Goal: Find specific page/section: Find specific page/section

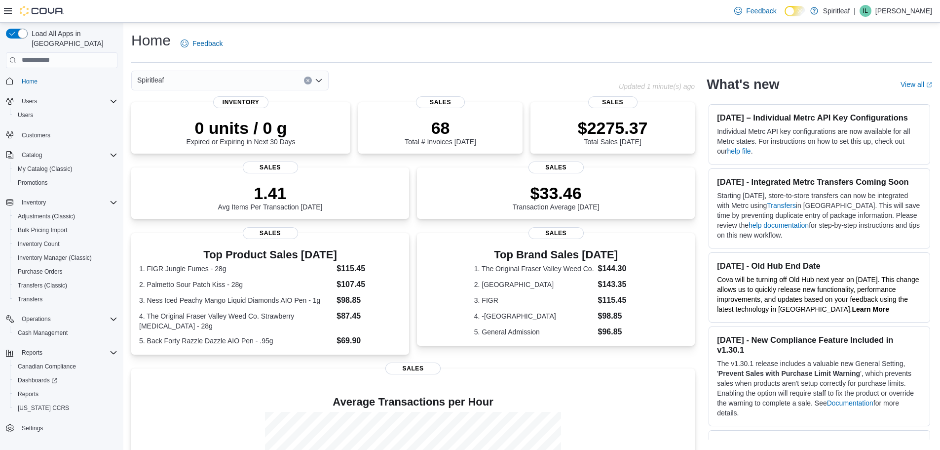
click at [289, 81] on div "Spiritleaf" at bounding box center [229, 81] width 197 height 20
type input "***"
click at [257, 97] on span "270 - MacEwan ([GEOGRAPHIC_DATA])" at bounding box center [242, 97] width 126 height 10
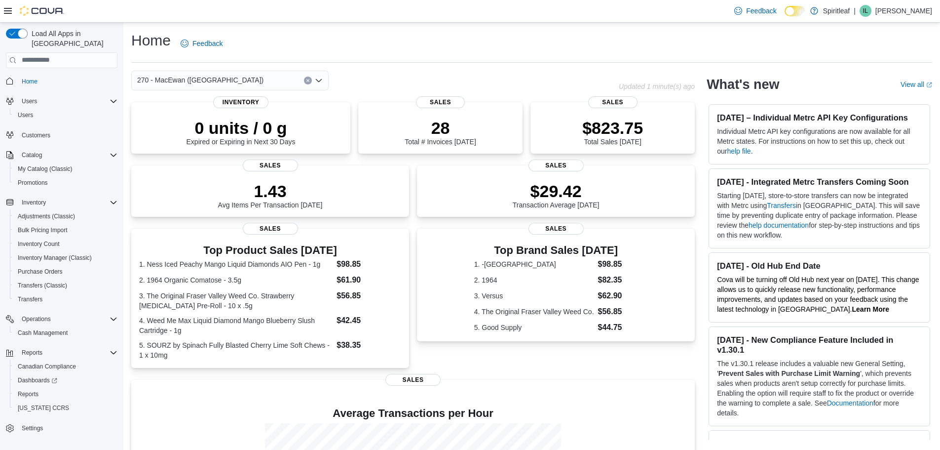
click at [311, 79] on button "Clear input" at bounding box center [308, 81] width 8 height 8
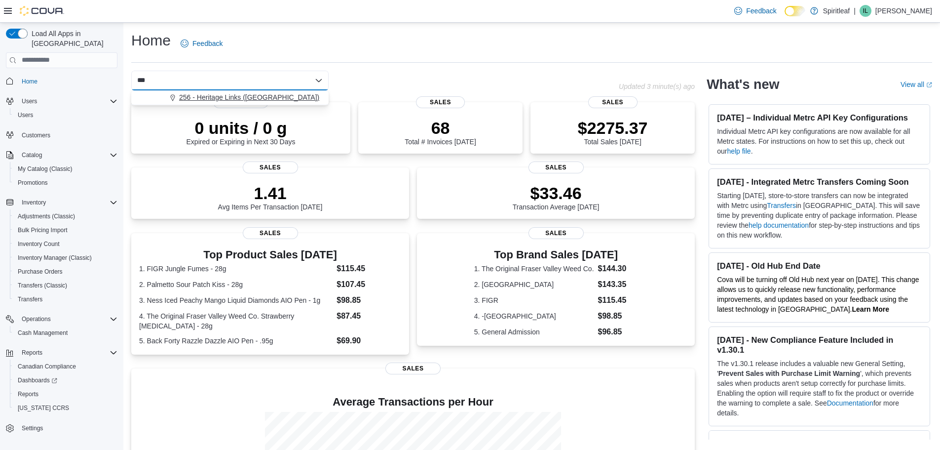
type input "***"
click at [253, 94] on span "256 - Heritage Links (Edmonton)" at bounding box center [249, 97] width 140 height 10
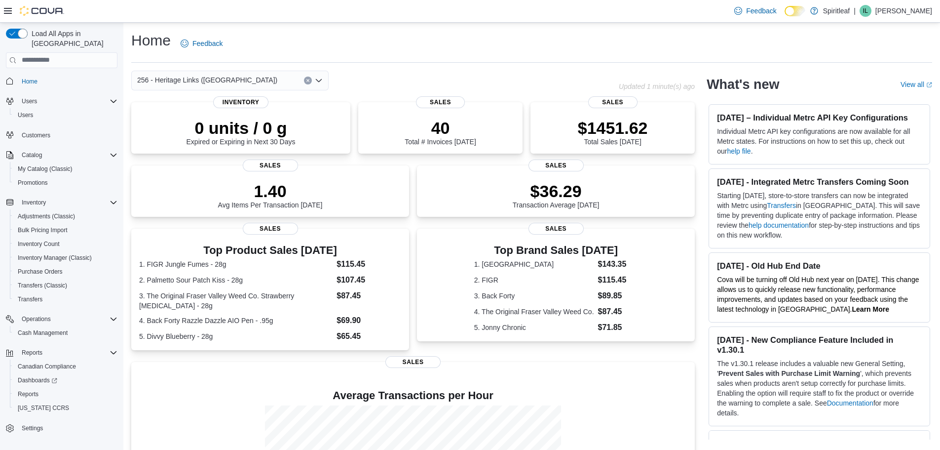
click at [307, 78] on icon "Clear input" at bounding box center [308, 80] width 4 height 4
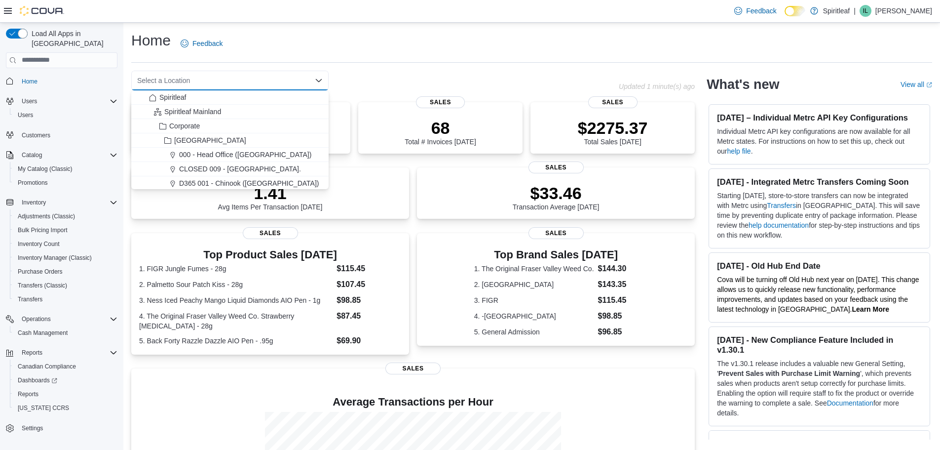
click at [405, 72] on div "Select a Location Combo box. Selected. Combo box input. Select a Location. Type…" at bounding box center [375, 81] width 488 height 20
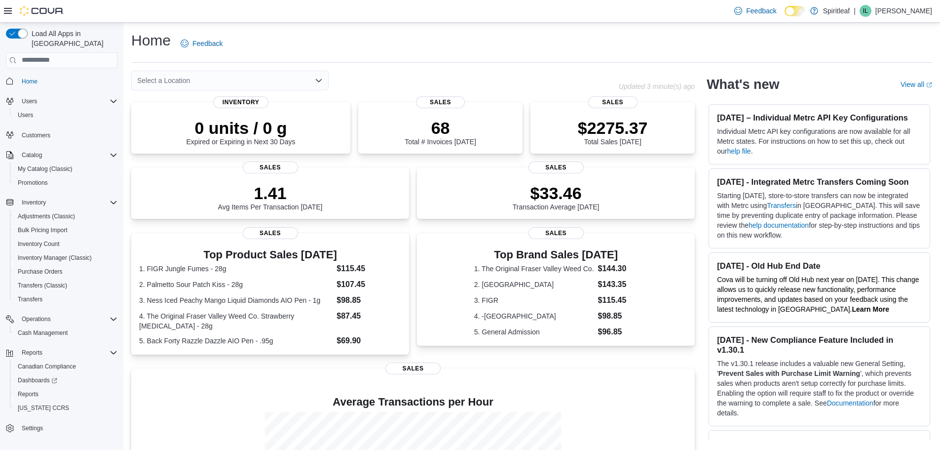
click at [228, 81] on div "Select a Location" at bounding box center [229, 81] width 197 height 20
type input "***"
click at [248, 92] on button "270 - MacEwan ([GEOGRAPHIC_DATA])" at bounding box center [229, 97] width 197 height 14
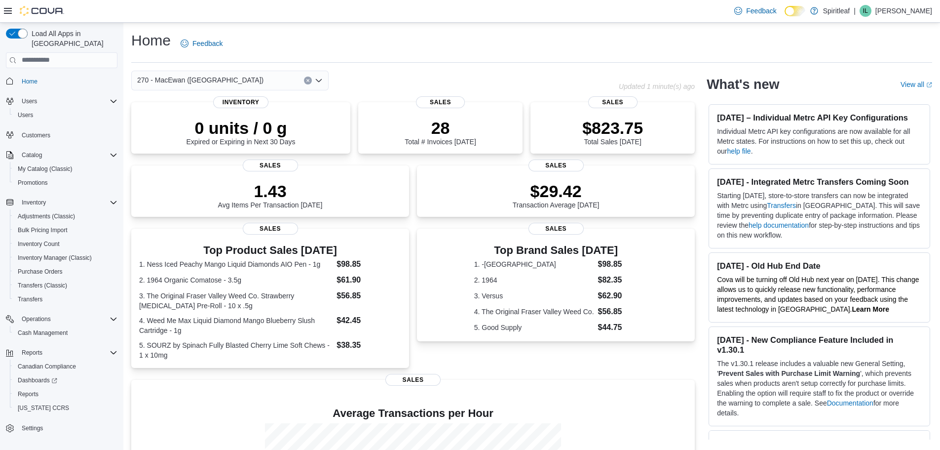
click at [396, 77] on div "270 - MacEwan ([GEOGRAPHIC_DATA])" at bounding box center [375, 81] width 488 height 20
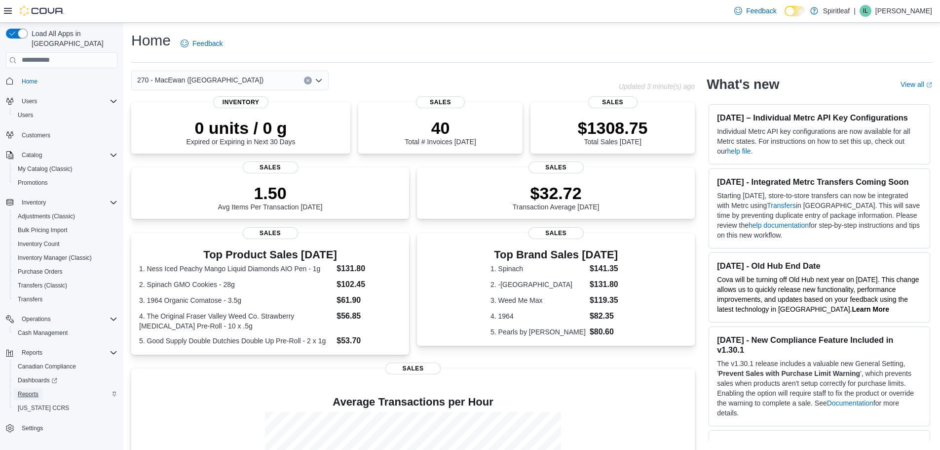
click at [29, 390] on span "Reports" at bounding box center [28, 394] width 21 height 8
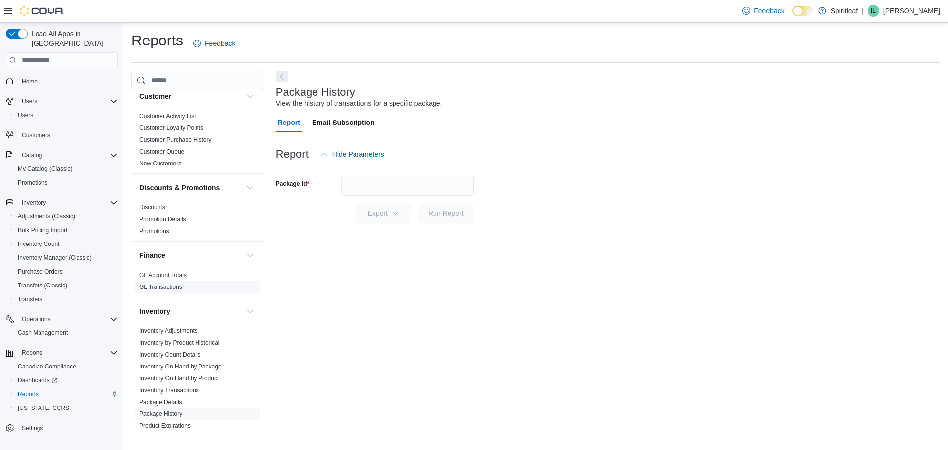
scroll to position [148, 0]
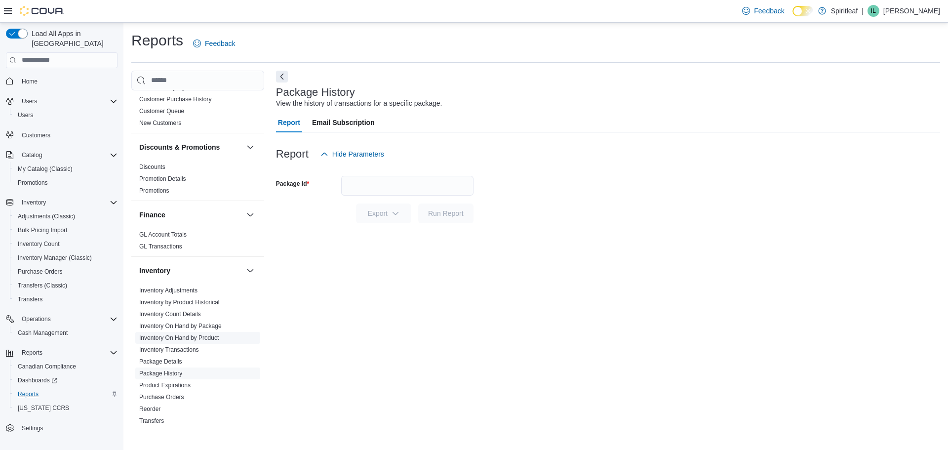
click at [201, 338] on link "Inventory On Hand by Product" at bounding box center [178, 337] width 79 height 7
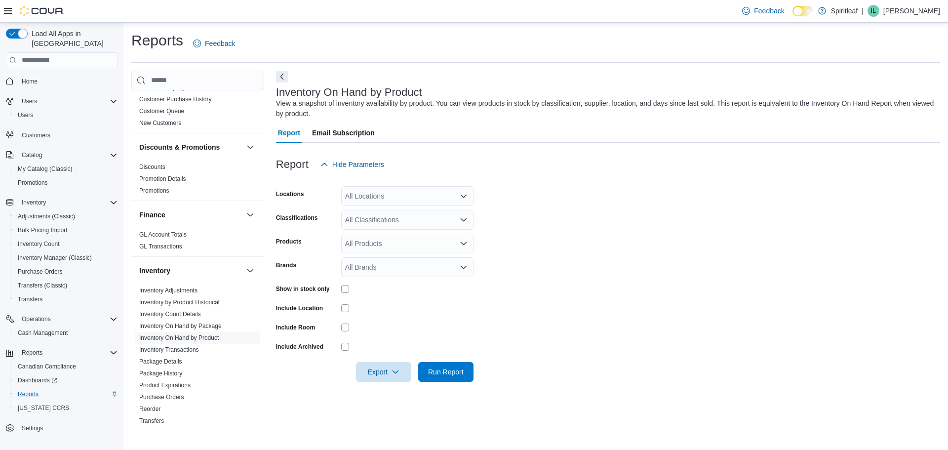
click at [417, 200] on div "All Locations" at bounding box center [407, 196] width 132 height 20
type input "***"
click at [442, 213] on span "270 - MacEwan ([GEOGRAPHIC_DATA])" at bounding box center [440, 213] width 126 height 10
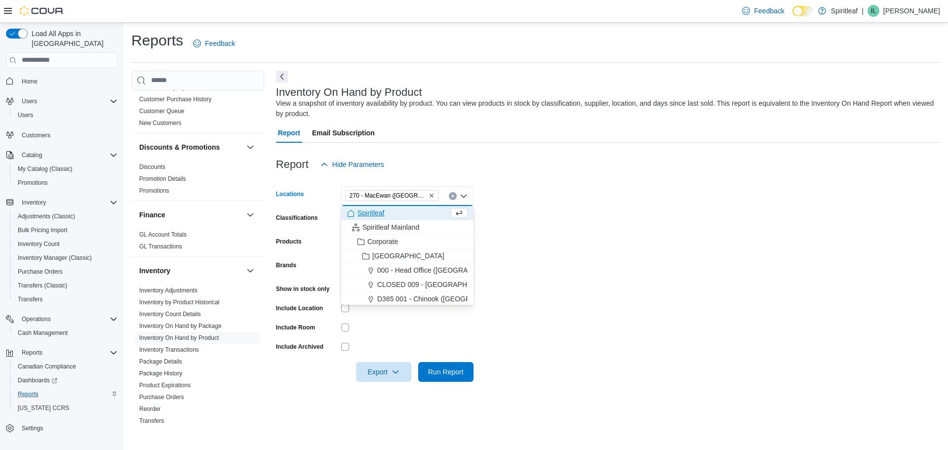
click at [610, 212] on form "Locations 270 - [GEOGRAPHIC_DATA] ([GEOGRAPHIC_DATA]) Combo box. Selected. 270 …" at bounding box center [608, 277] width 664 height 207
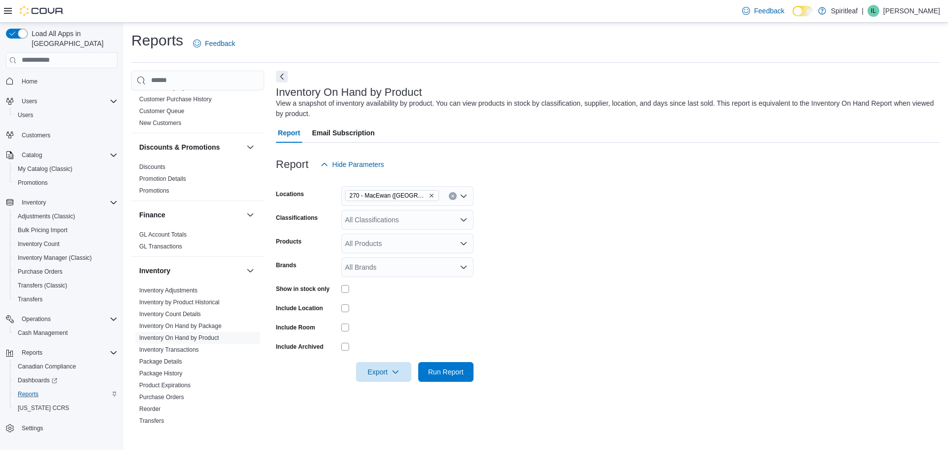
click at [376, 216] on div "All Classifications" at bounding box center [407, 220] width 132 height 20
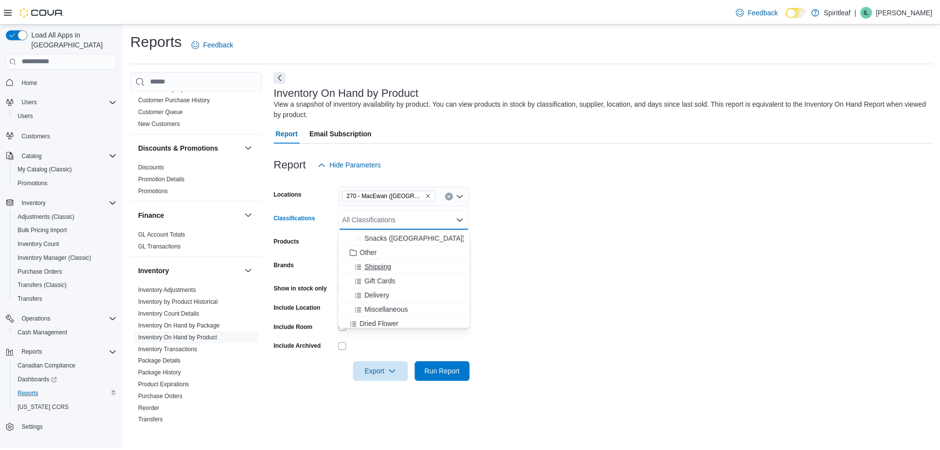
scroll to position [148, 0]
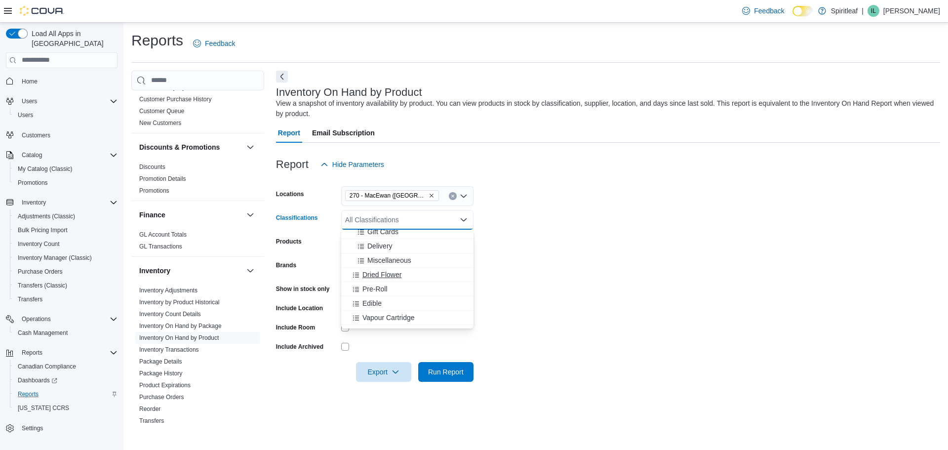
click at [396, 272] on span "Dried Flower" at bounding box center [381, 274] width 39 height 10
click at [396, 274] on div "Pre-Roll" at bounding box center [398, 274] width 102 height 10
click at [396, 275] on div "Edible" at bounding box center [398, 274] width 102 height 10
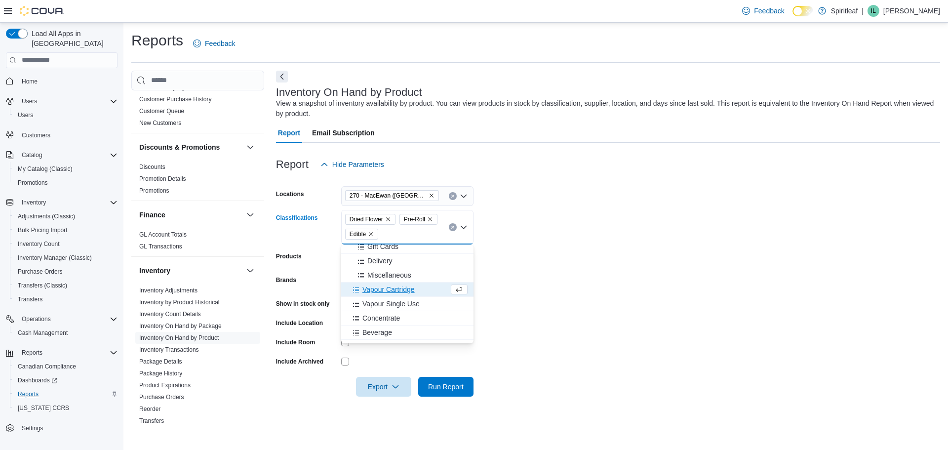
click at [389, 286] on span "Vapour Cartridge" at bounding box center [388, 289] width 52 height 10
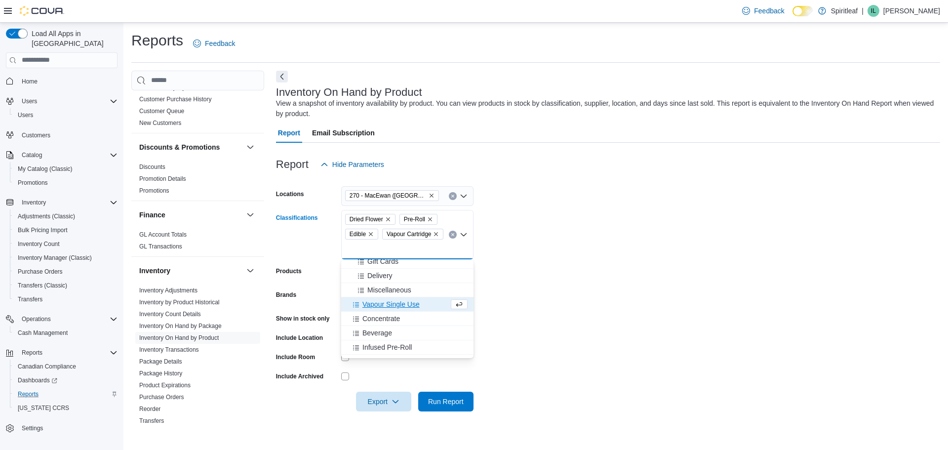
click at [389, 302] on span "Vapour Single Use" at bounding box center [390, 304] width 57 height 10
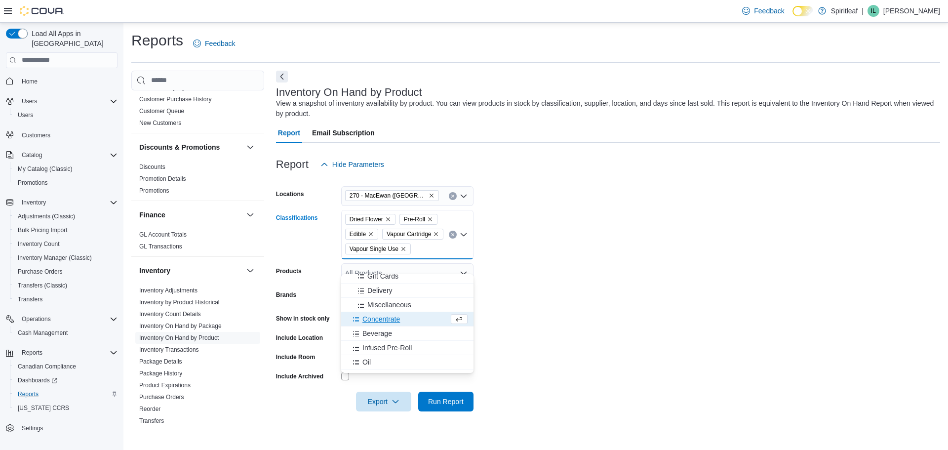
drag, startPoint x: 387, startPoint y: 319, endPoint x: 386, endPoint y: 325, distance: 6.1
click at [387, 319] on span "Concentrate" at bounding box center [381, 319] width 38 height 10
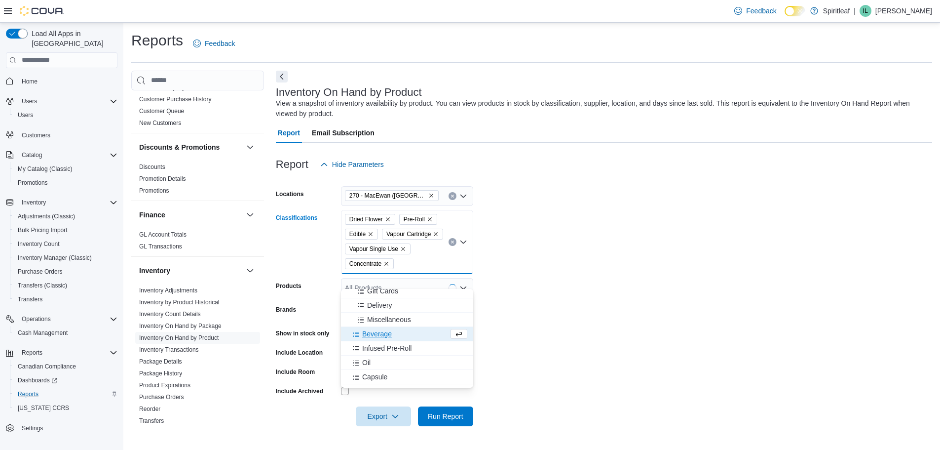
click at [384, 331] on span "Beverage" at bounding box center [377, 334] width 30 height 10
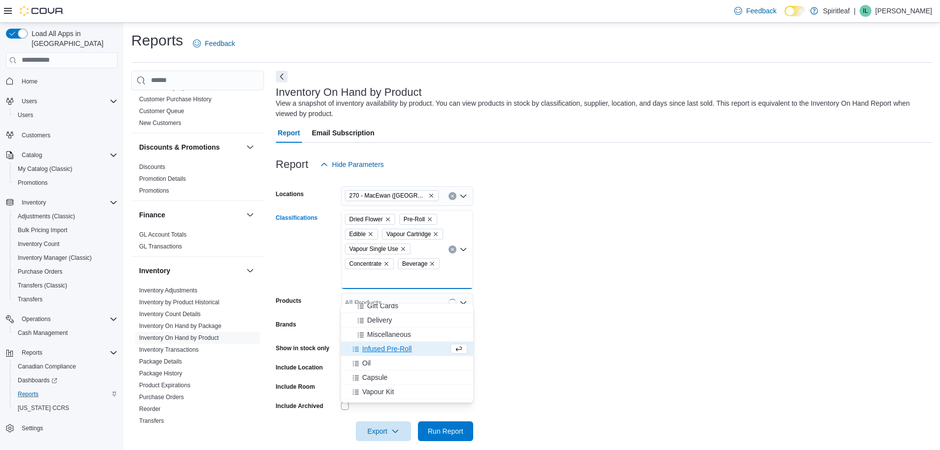
click at [379, 349] on span "Infused Pre-Roll" at bounding box center [386, 349] width 49 height 10
click at [381, 351] on div "Oil" at bounding box center [398, 349] width 102 height 10
click at [381, 350] on span "Capsule" at bounding box center [374, 349] width 25 height 10
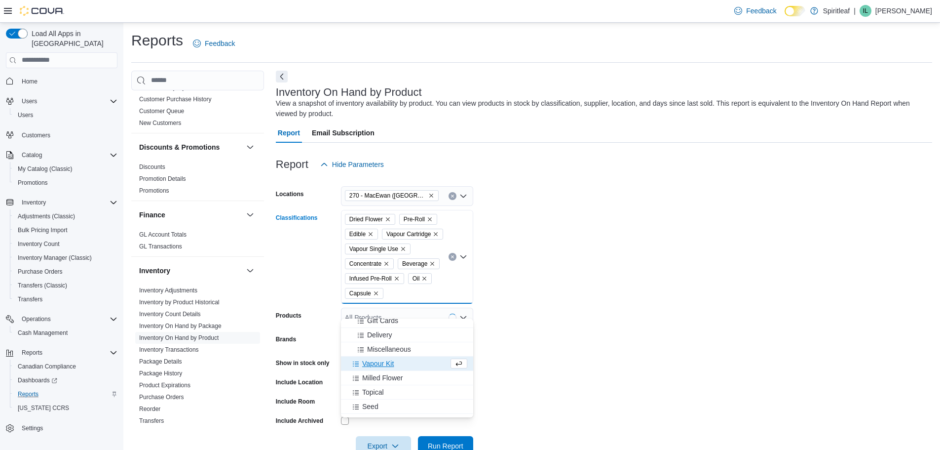
click at [375, 366] on span "Vapour Kit" at bounding box center [378, 363] width 32 height 10
click at [379, 363] on span "Milled Flower" at bounding box center [382, 363] width 40 height 10
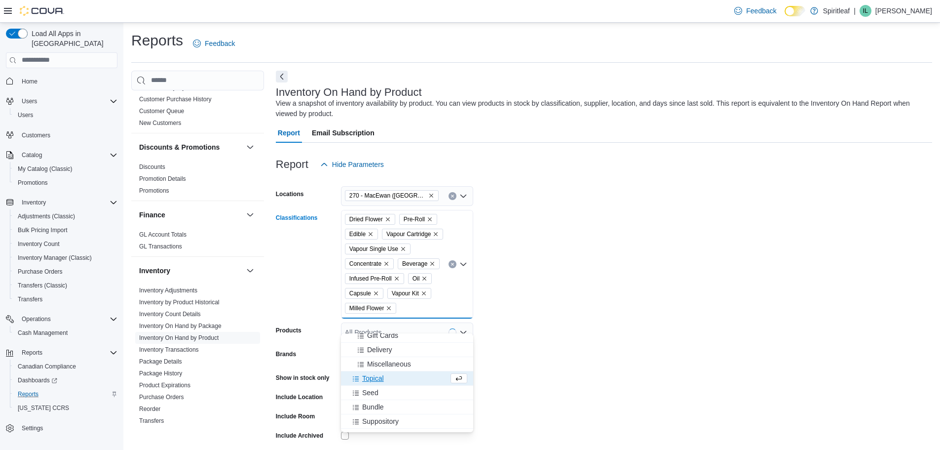
click at [378, 378] on span "Topical" at bounding box center [373, 378] width 22 height 10
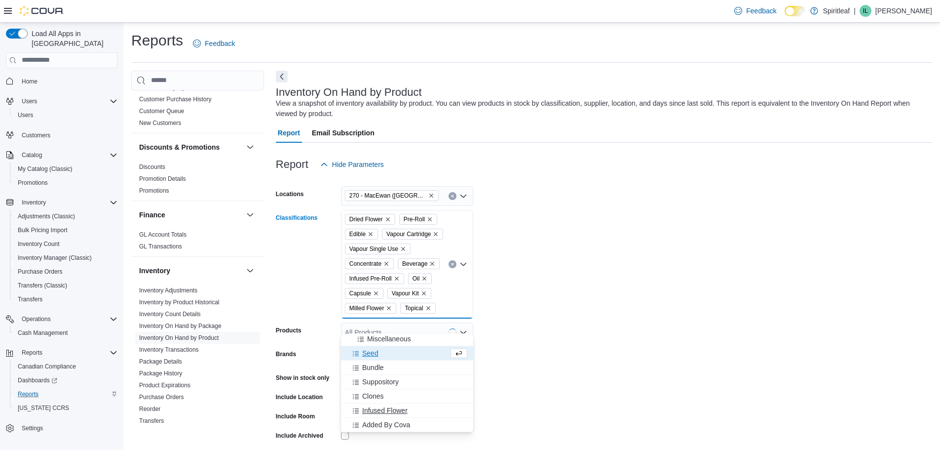
click at [390, 408] on span "Infused Flower" at bounding box center [384, 410] width 45 height 10
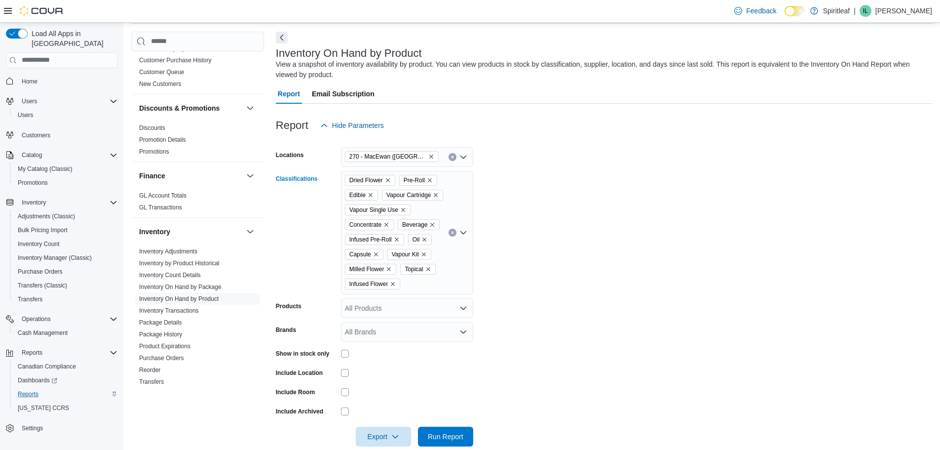
scroll to position [49, 0]
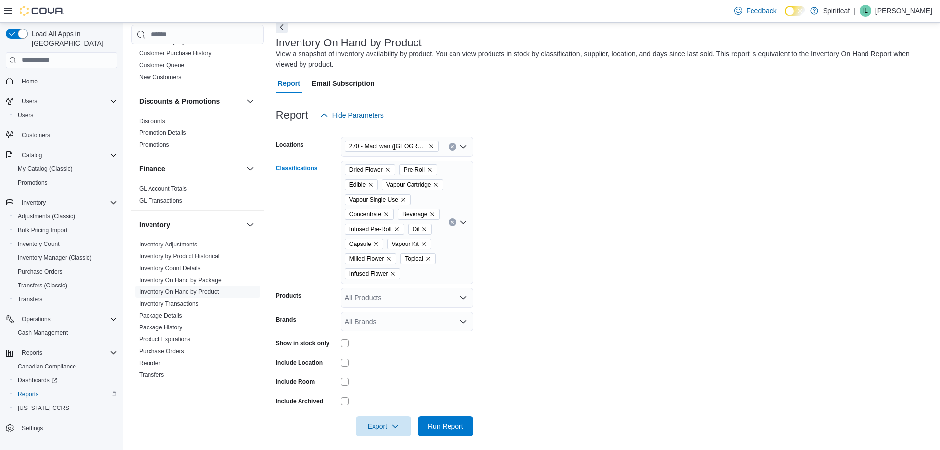
click at [463, 223] on icon "Open list of options" at bounding box center [464, 221] width 6 height 3
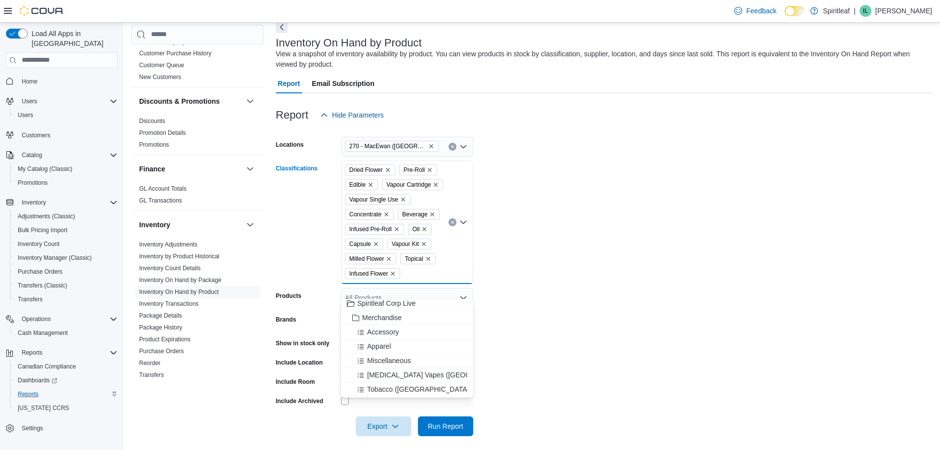
scroll to position [0, 0]
click at [573, 334] on form "Locations 270 - [GEOGRAPHIC_DATA] ([GEOGRAPHIC_DATA]) Classifications Dried Flo…" at bounding box center [604, 280] width 656 height 311
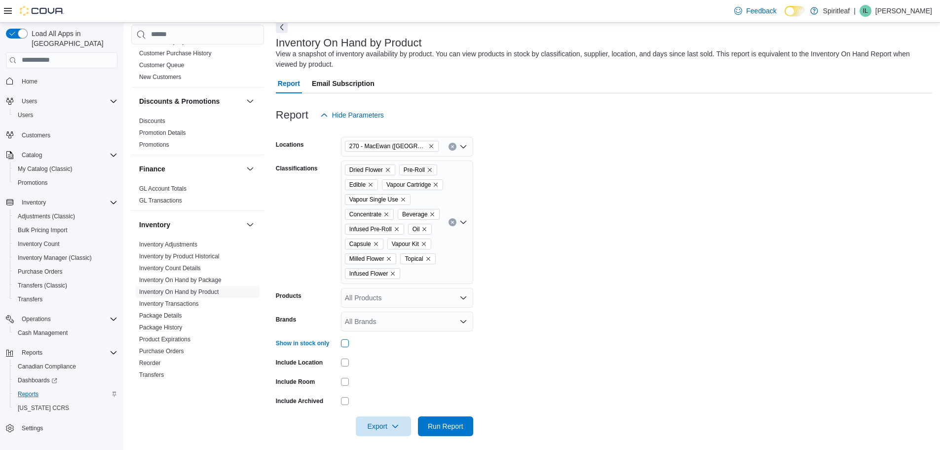
scroll to position [70, 0]
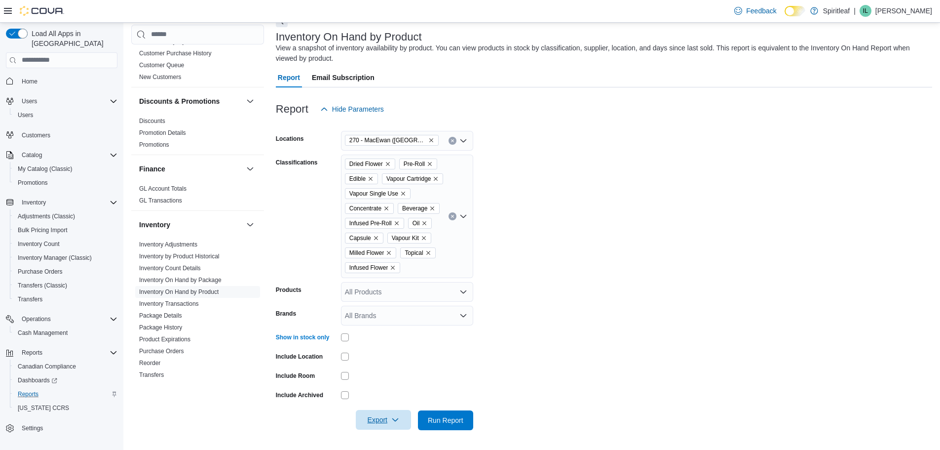
click at [383, 421] on span "Export" at bounding box center [383, 420] width 43 height 20
click at [404, 372] on span "Export to Excel" at bounding box center [385, 376] width 44 height 8
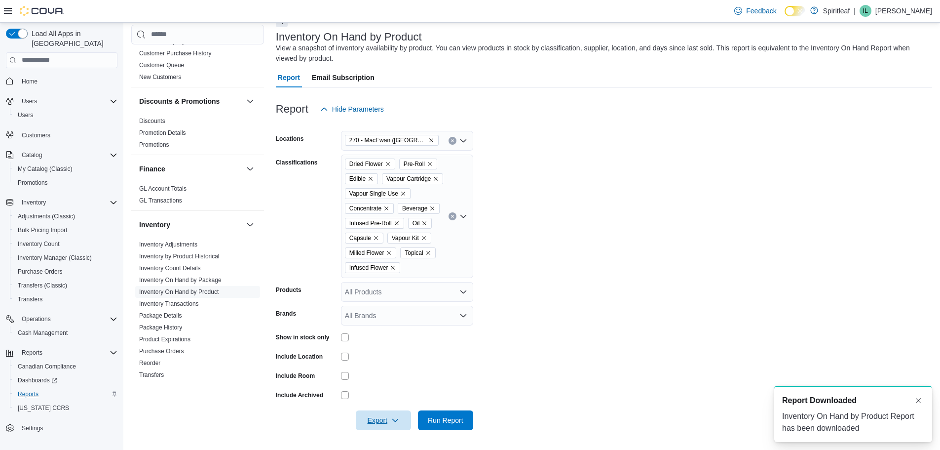
scroll to position [0, 0]
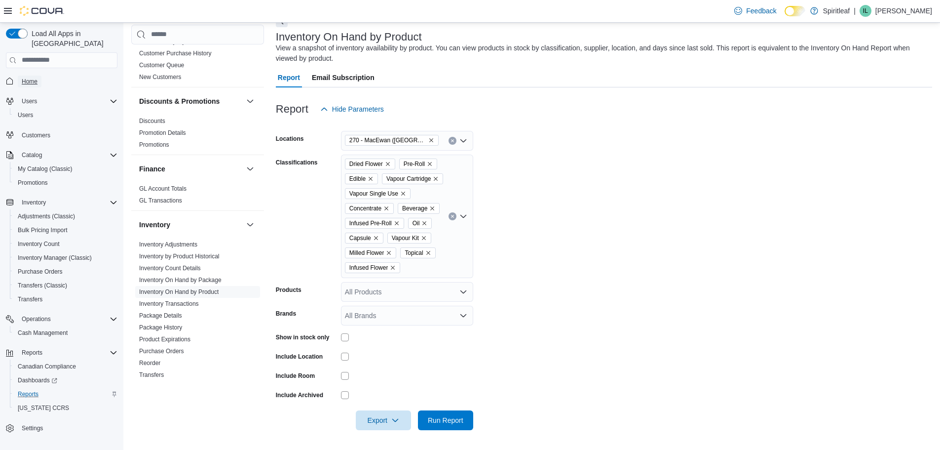
click at [38, 76] on link "Home" at bounding box center [30, 82] width 24 height 12
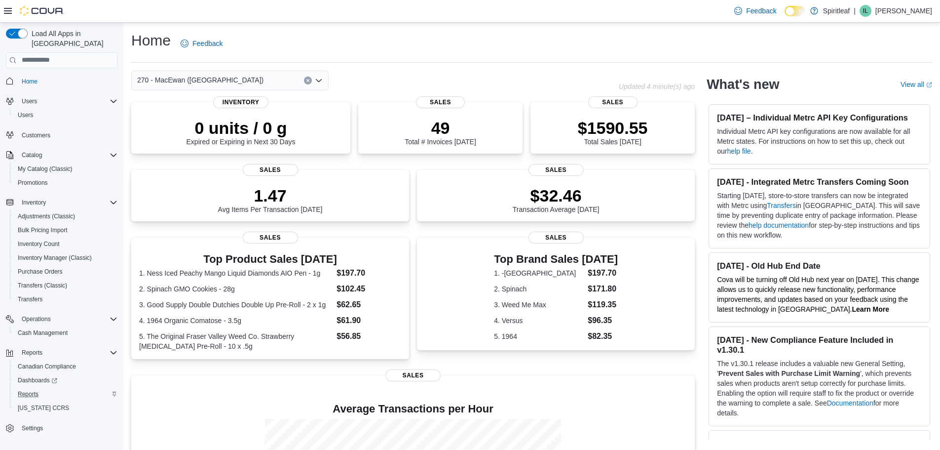
click at [906, 5] on p "[PERSON_NAME]" at bounding box center [904, 11] width 57 height 12
click at [866, 94] on span "Sign Out" at bounding box center [868, 96] width 27 height 10
